Goal: Task Accomplishment & Management: Use online tool/utility

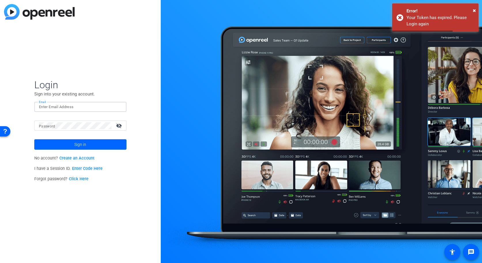
click at [91, 108] on input "Email" at bounding box center [80, 106] width 83 height 7
type input "[PERSON_NAME][EMAIL_ADDRESS][DOMAIN_NAME]"
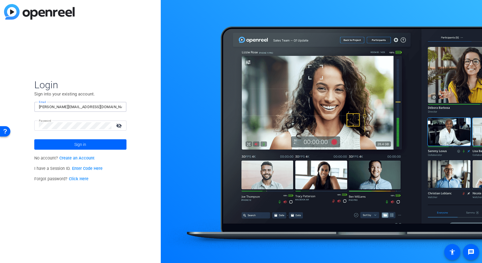
drag, startPoint x: 100, startPoint y: 142, endPoint x: 108, endPoint y: 140, distance: 8.6
click at [100, 141] on span at bounding box center [80, 145] width 92 height 14
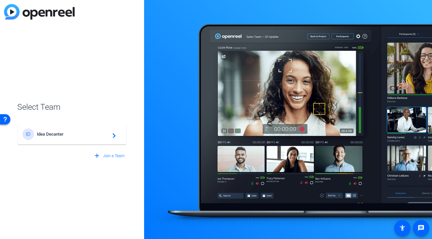
click at [61, 135] on span "Idea Decanter" at bounding box center [73, 134] width 72 height 5
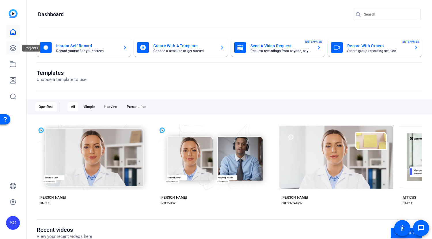
click at [16, 48] on link at bounding box center [13, 48] width 14 height 14
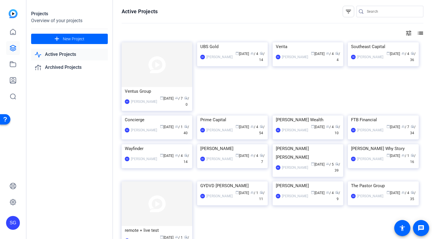
click at [374, 11] on input "Search" at bounding box center [393, 11] width 52 height 7
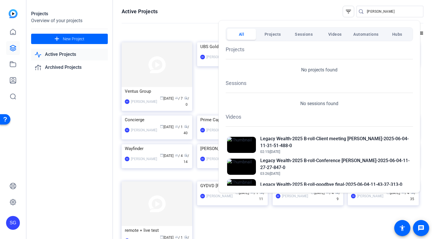
drag, startPoint x: 378, startPoint y: 9, endPoint x: 351, endPoint y: 5, distance: 27.5
click at [352, 4] on div at bounding box center [216, 119] width 432 height 239
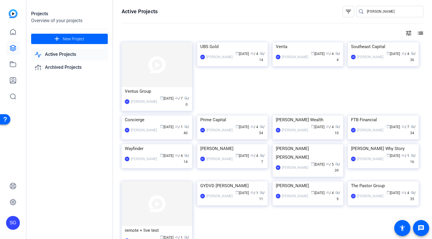
click at [368, 12] on input "fernando" at bounding box center [393, 11] width 52 height 7
click at [369, 13] on input "fernando" at bounding box center [393, 11] width 52 height 7
click at [370, 12] on input "fernando" at bounding box center [393, 11] width 52 height 7
type input "legacy wealth"
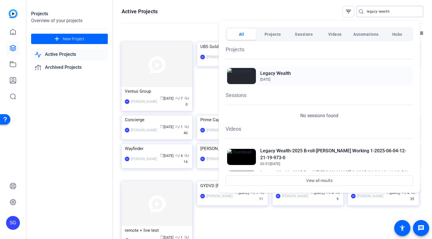
click at [283, 73] on h2 "Legacy Wealth" at bounding box center [275, 73] width 31 height 7
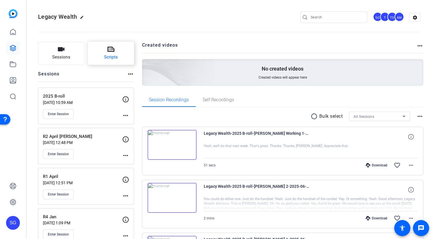
click at [112, 54] on button "Scripts" at bounding box center [111, 53] width 46 height 23
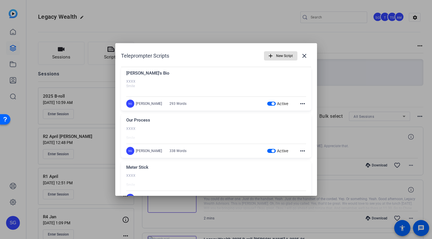
click at [267, 104] on span "button" at bounding box center [271, 104] width 9 height 4
click at [268, 150] on button "Active" at bounding box center [271, 151] width 9 height 4
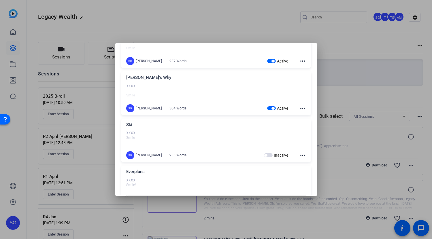
scroll to position [126, 0]
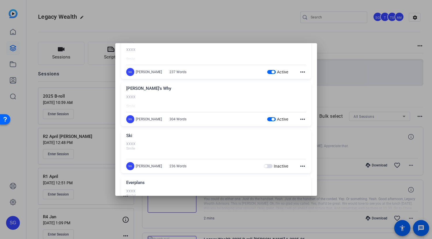
click at [267, 71] on span "button" at bounding box center [271, 72] width 9 height 4
click at [268, 120] on span "button" at bounding box center [271, 119] width 9 height 4
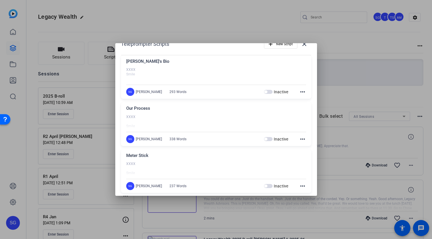
scroll to position [0, 0]
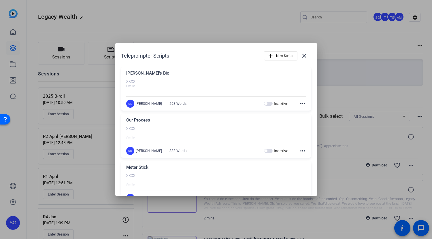
click at [229, 13] on div at bounding box center [216, 119] width 432 height 239
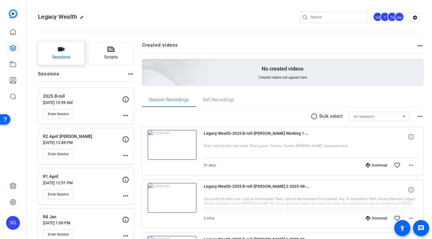
click at [65, 52] on button "Sessions" at bounding box center [61, 53] width 46 height 23
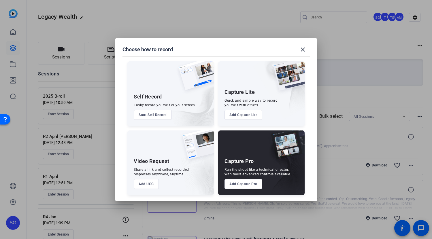
click at [234, 184] on button "Add Capture Pro" at bounding box center [244, 184] width 38 height 10
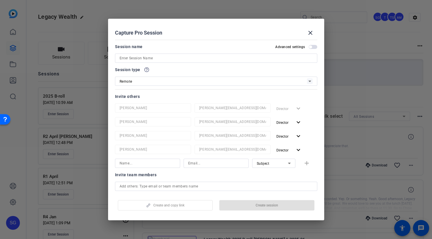
drag, startPoint x: 124, startPoint y: 57, endPoint x: 120, endPoint y: 61, distance: 6.3
click at [124, 57] on input at bounding box center [216, 58] width 193 height 7
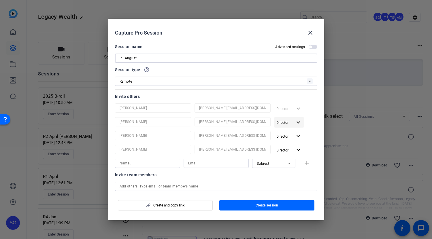
type input "R3 August"
click at [295, 121] on mat-icon "expand_more" at bounding box center [298, 122] width 7 height 7
click at [290, 143] on span "Remove User" at bounding box center [286, 145] width 21 height 4
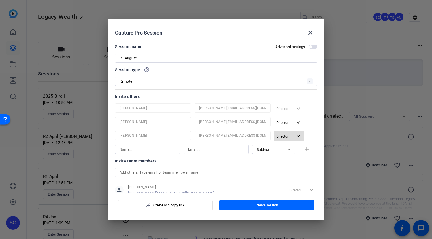
click at [295, 137] on mat-icon "expand_more" at bounding box center [298, 136] width 7 height 7
click at [289, 157] on span "Remove User" at bounding box center [286, 159] width 21 height 4
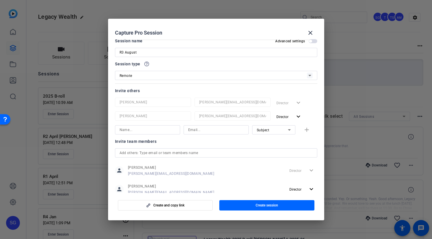
scroll to position [21, 0]
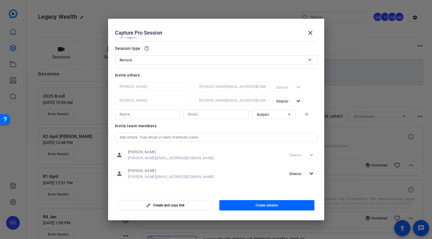
click at [257, 138] on input "text" at bounding box center [216, 137] width 193 height 7
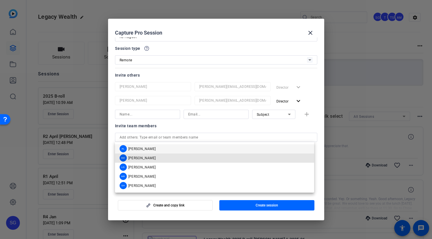
click at [217, 157] on mat-option "BM [PERSON_NAME]" at bounding box center [214, 158] width 199 height 9
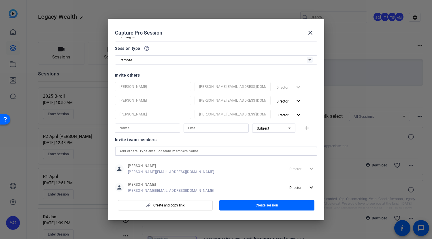
click at [226, 149] on input "text" at bounding box center [216, 151] width 193 height 7
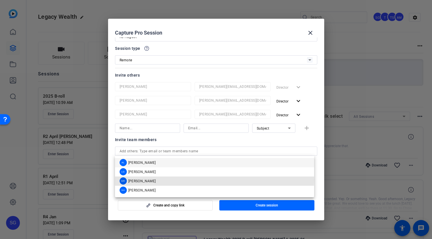
click at [169, 179] on mat-option "[PERSON_NAME]" at bounding box center [214, 181] width 199 height 9
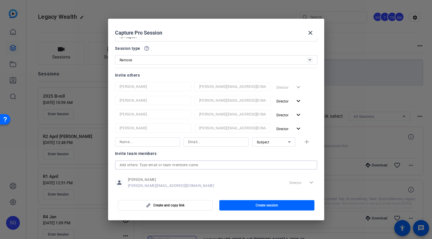
click at [189, 166] on input "text" at bounding box center [216, 165] width 193 height 7
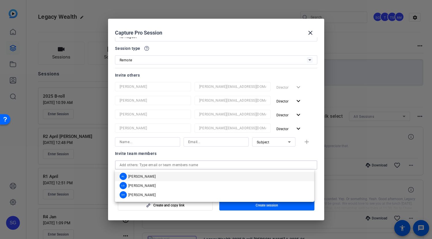
click at [178, 175] on mat-option "AL [PERSON_NAME]" at bounding box center [214, 176] width 199 height 9
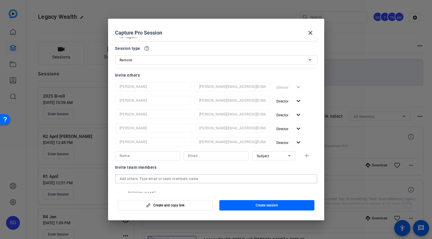
click at [250, 205] on span "button" at bounding box center [266, 206] width 95 height 14
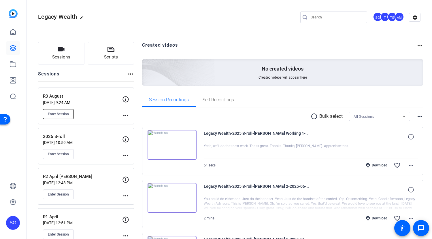
click at [68, 115] on span "Enter Session" at bounding box center [58, 114] width 21 height 5
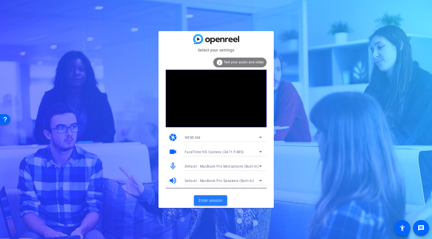
click at [216, 199] on span "Enter session" at bounding box center [211, 201] width 24 height 6
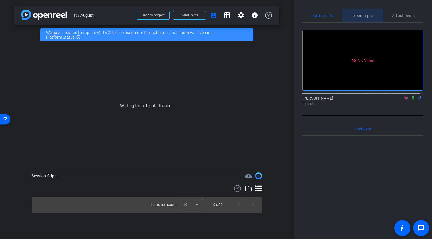
click at [362, 15] on span "Teleprompter" at bounding box center [363, 16] width 24 height 4
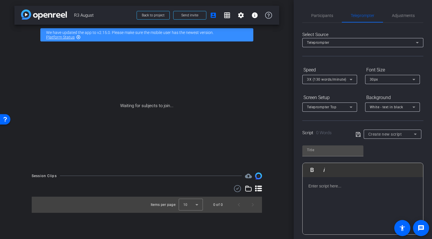
drag, startPoint x: 332, startPoint y: 154, endPoint x: 324, endPoint y: 157, distance: 9.0
click at [332, 155] on div at bounding box center [332, 151] width 61 height 11
click at [327, 149] on input "text" at bounding box center [333, 150] width 52 height 7
click at [316, 151] on input "text" at bounding box center [333, 150] width 52 height 7
drag, startPoint x: 313, startPoint y: 151, endPoint x: 306, endPoint y: 154, distance: 7.7
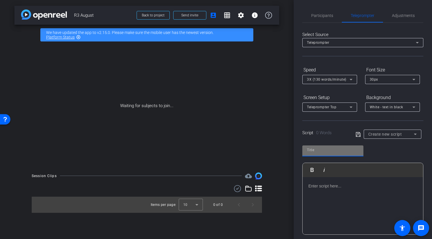
click at [313, 152] on input "text" at bounding box center [333, 150] width 52 height 7
type input "CKA"
click at [317, 184] on p at bounding box center [362, 186] width 109 height 6
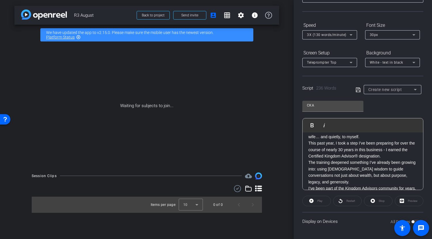
scroll to position [45, 0]
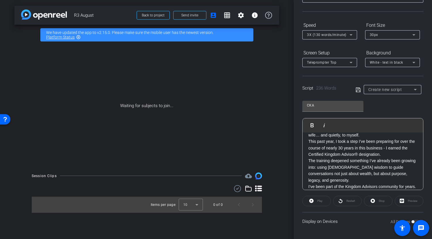
click at [399, 155] on p "This past year, I took a step I’ve been preparing for over the course of nearly…" at bounding box center [362, 147] width 109 height 19
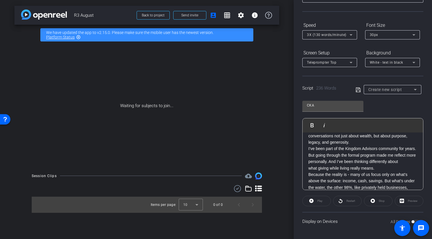
scroll to position [88, 0]
click at [399, 169] on p "I’ve been part of the Kingdom Advisors community for years. But going through t…" at bounding box center [362, 160] width 109 height 26
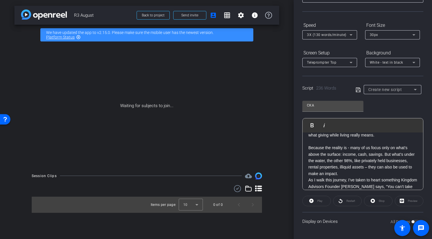
scroll to position [124, 0]
click at [385, 172] on p "Because the reality is - many of us focus only on what’s above the surface: inc…" at bounding box center [362, 160] width 109 height 32
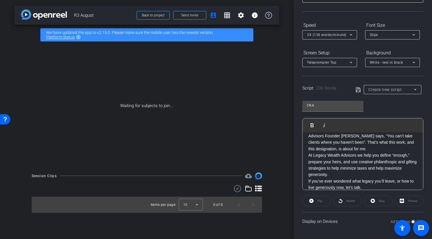
scroll to position [179, 0]
click at [392, 147] on p "As I walk this journey, I’ve taken to heart something Kingdom Advisors Founder …" at bounding box center [362, 140] width 109 height 26
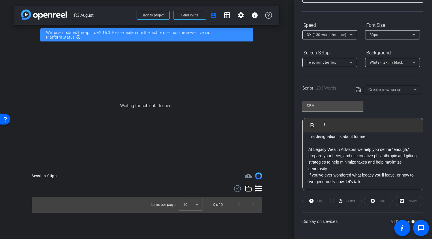
scroll to position [193, 0]
click at [358, 88] on icon at bounding box center [358, 89] width 5 height 7
click at [414, 90] on icon at bounding box center [415, 89] width 7 height 7
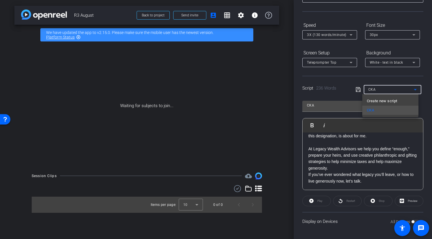
click at [403, 100] on mat-option "Create new script" at bounding box center [390, 101] width 56 height 9
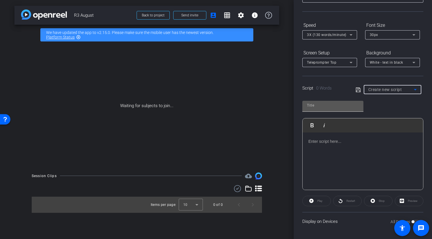
drag, startPoint x: 326, startPoint y: 106, endPoint x: 315, endPoint y: 106, distance: 11.0
click at [326, 106] on input "text" at bounding box center [333, 105] width 52 height 7
type input "a"
type input "Cant take it"
drag, startPoint x: 336, startPoint y: 140, endPoint x: 325, endPoint y: 140, distance: 11.3
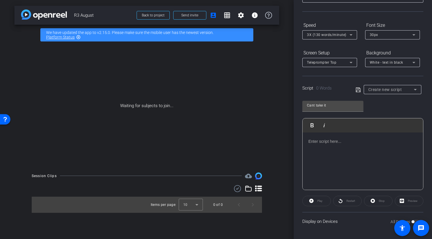
click at [333, 141] on p at bounding box center [362, 141] width 109 height 6
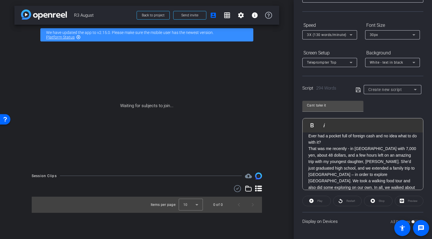
scroll to position [26, 0]
drag, startPoint x: 355, startPoint y: 160, endPoint x: 354, endPoint y: 166, distance: 5.5
click at [355, 161] on p "That was me recently - in Tokyo with 7,000 yen, about 48 dollars, and a few hou…" at bounding box center [362, 170] width 109 height 52
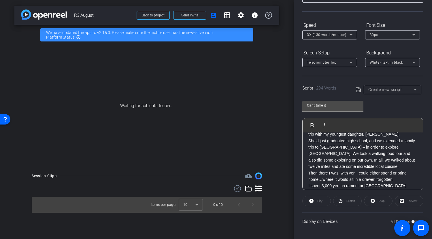
scroll to position [53, 0]
click at [366, 164] on p "She’d just graduated high school, and we extended a family trip to Manila – in …" at bounding box center [362, 153] width 109 height 32
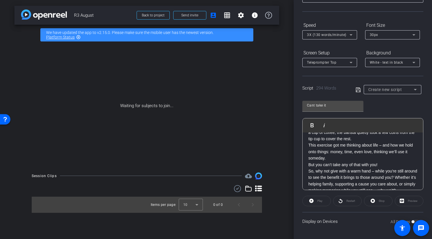
scroll to position [145, 0]
drag, startPoint x: 344, startPoint y: 157, endPoint x: 355, endPoint y: 164, distance: 13.4
click at [344, 157] on p "This exercise got me thinking about life – and how we hold onto things: money, …" at bounding box center [362, 151] width 109 height 19
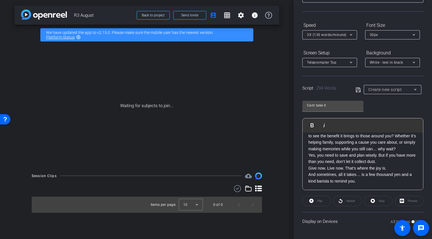
scroll to position [199, 0]
click at [337, 148] on p "So, why not give with a warm hand – while you’re still around to see the benefi…" at bounding box center [362, 139] width 109 height 26
click at [357, 88] on icon at bounding box center [358, 89] width 5 height 7
click at [391, 90] on div "Cant take it" at bounding box center [391, 89] width 46 height 7
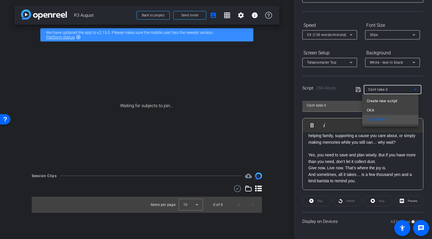
click at [386, 101] on span "Create new script" at bounding box center [382, 101] width 30 height 7
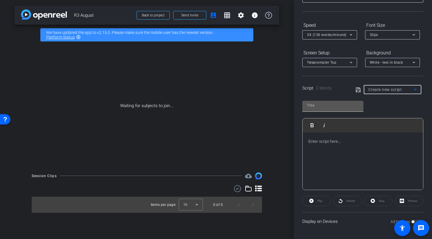
click at [325, 105] on input "text" at bounding box center [333, 105] width 52 height 7
type input "D"
type input "Distracted"
click at [319, 142] on p at bounding box center [362, 141] width 109 height 6
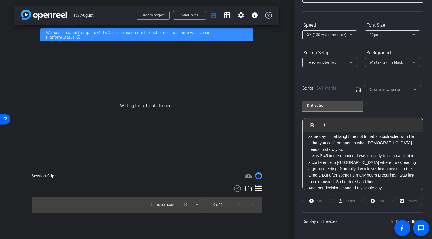
scroll to position [31, 0]
drag, startPoint x: 338, startPoint y: 146, endPoint x: 336, endPoint y: 149, distance: 3.1
click at [337, 146] on p "I had a profound experience recently – two, in fact, in the same day – that tau…" at bounding box center [362, 139] width 109 height 26
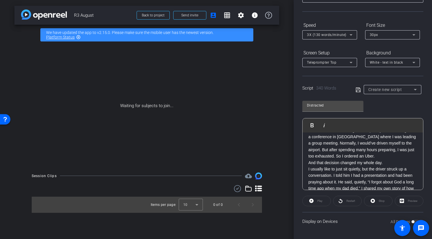
scroll to position [62, 0]
drag, startPoint x: 391, startPoint y: 163, endPoint x: 399, endPoint y: 163, distance: 7.5
click at [391, 163] on p "And that decision changed my whole day." at bounding box center [362, 163] width 109 height 6
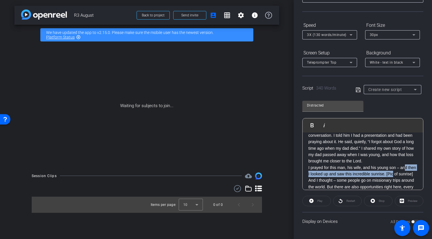
drag, startPoint x: 406, startPoint y: 165, endPoint x: 404, endPoint y: 172, distance: 8.0
click at [403, 172] on p "I prayed for this man, his wife, and his young son – and then I looked up and s…" at bounding box center [362, 171] width 109 height 13
click at [413, 169] on div "XXXX Smile I had a profound experience recently – two, in fact, in the same day…" at bounding box center [363, 154] width 120 height 263
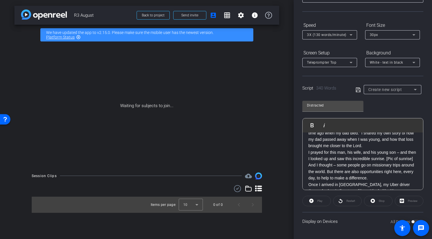
scroll to position [131, 0]
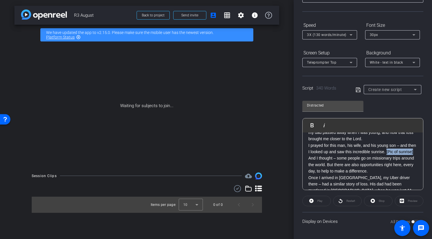
drag, startPoint x: 399, startPoint y: 152, endPoint x: 409, endPoint y: 161, distance: 13.1
click at [405, 155] on p "I prayed for this man, his wife, and his young son – and then I looked up and s…" at bounding box center [362, 148] width 109 height 13
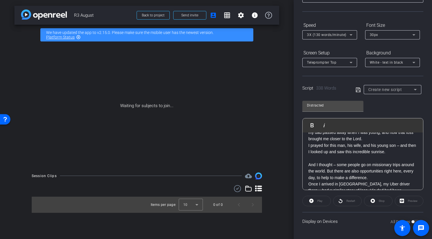
click at [420, 167] on div "Participants Teleprompter Adjustments Sharon Gottula Director Everyone 0 Mark a…" at bounding box center [363, 119] width 138 height 239
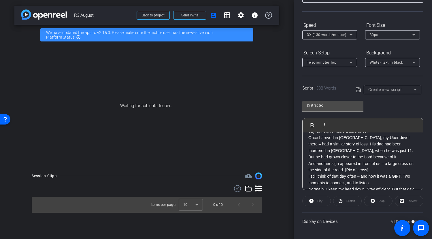
scroll to position [180, 0]
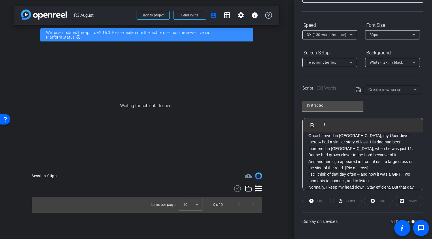
drag, startPoint x: 355, startPoint y: 156, endPoint x: 358, endPoint y: 158, distance: 3.1
click at [355, 156] on p "Once I arrived in Orlando, my Uber driver there – had a similar story of loss. …" at bounding box center [362, 146] width 109 height 26
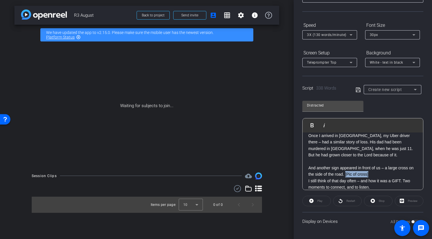
drag, startPoint x: 352, startPoint y: 174, endPoint x: 375, endPoint y: 175, distance: 23.1
click at [375, 175] on p "And another sign appeared in front of us – a large cross on the side of the roa…" at bounding box center [362, 171] width 109 height 13
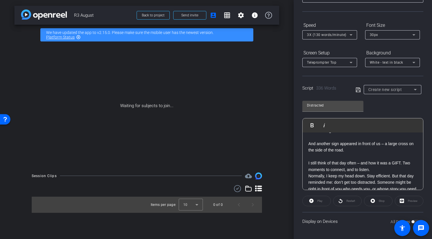
scroll to position [204, 0]
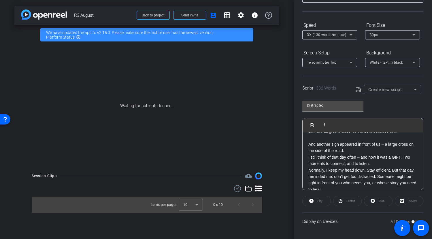
drag, startPoint x: 355, startPoint y: 138, endPoint x: 358, endPoint y: 140, distance: 3.7
click at [355, 138] on p at bounding box center [362, 138] width 109 height 6
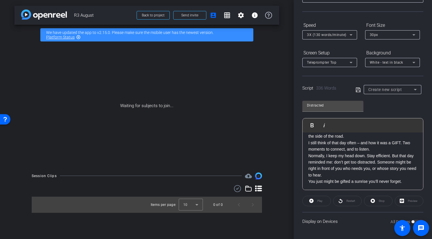
scroll to position [219, 0]
click at [356, 89] on icon at bounding box center [358, 89] width 5 height 7
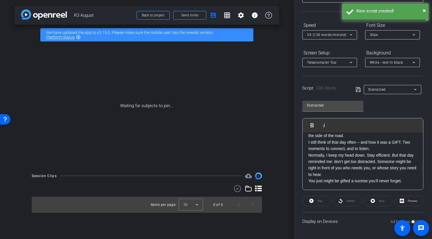
click at [357, 90] on icon at bounding box center [358, 89] width 5 height 7
